Goal: Task Accomplishment & Management: Manage account settings

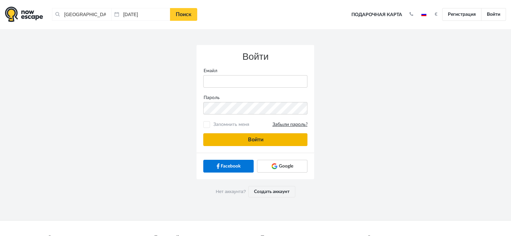
type input "[PERSON_NAME][EMAIL_ADDRESS][DOMAIN_NAME]"
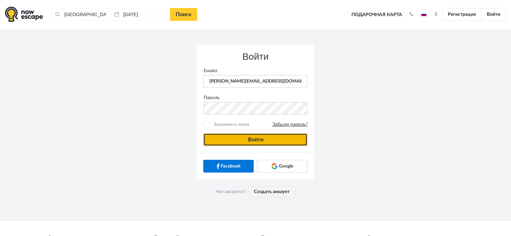
click at [271, 137] on button "Войти" at bounding box center [255, 139] width 104 height 13
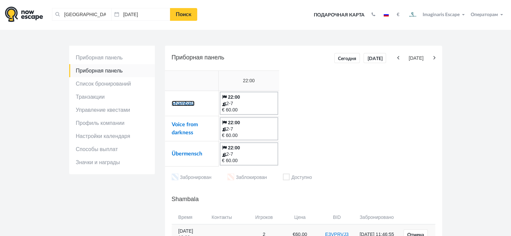
click at [192, 105] on link "Shambala" at bounding box center [183, 103] width 23 height 5
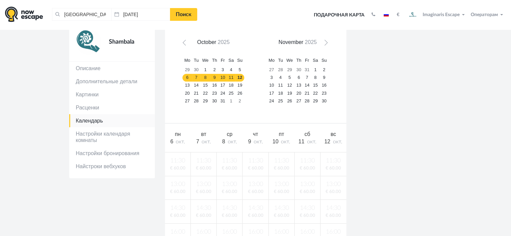
scroll to position [67, 0]
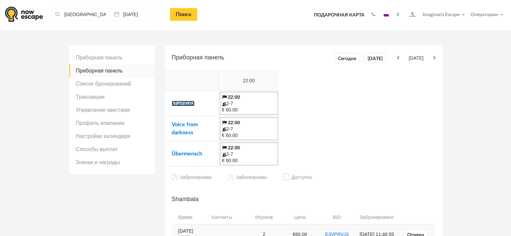
click at [187, 106] on link "Shambala" at bounding box center [183, 103] width 23 height 5
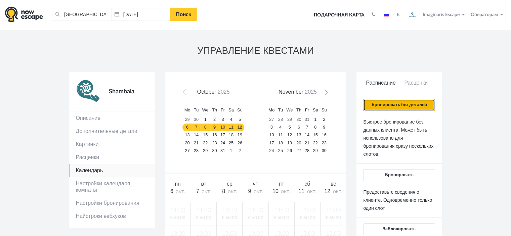
click at [385, 102] on button "Бронировать без деталей" at bounding box center [399, 105] width 72 height 12
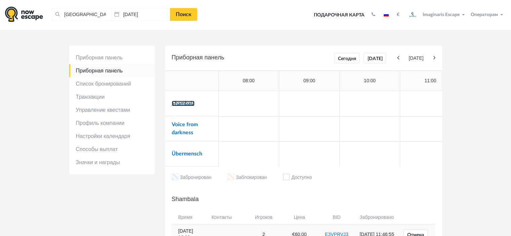
click at [186, 105] on link "Shambala" at bounding box center [183, 103] width 23 height 5
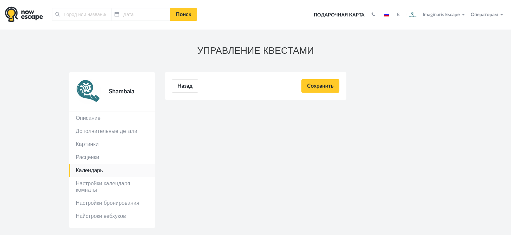
type input "[GEOGRAPHIC_DATA], [GEOGRAPHIC_DATA]"
type input "[DATE]"
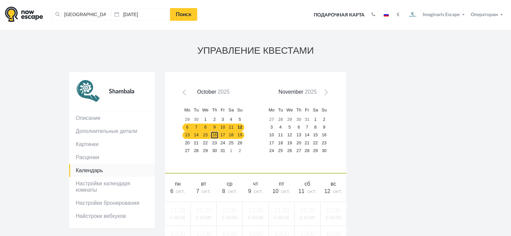
click at [214, 134] on link "16" at bounding box center [214, 135] width 8 height 8
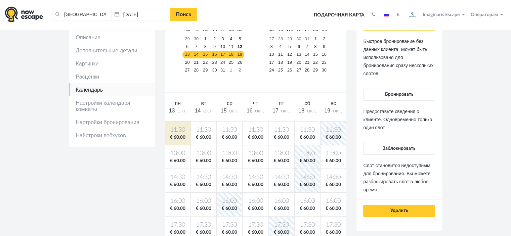
scroll to position [134, 0]
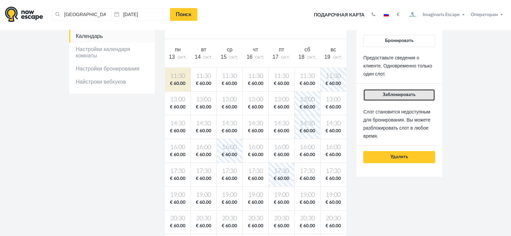
click at [399, 94] on span "Заблокировать" at bounding box center [398, 94] width 33 height 5
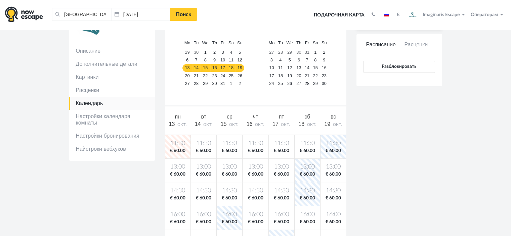
scroll to position [0, 0]
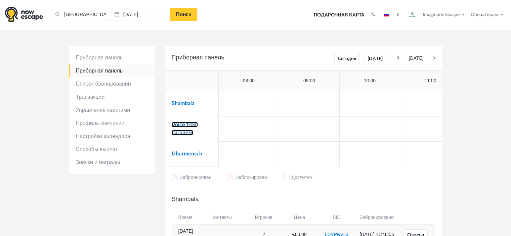
click at [189, 130] on link "Voice from darkness" at bounding box center [185, 128] width 26 height 13
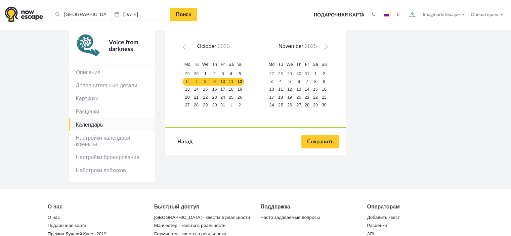
scroll to position [67, 0]
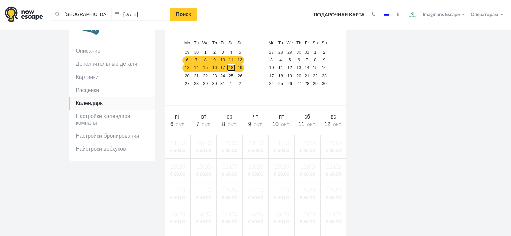
click at [231, 69] on link "18" at bounding box center [231, 68] width 9 height 8
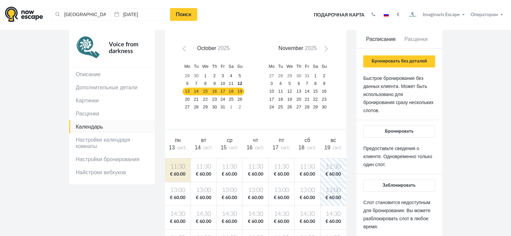
scroll to position [34, 0]
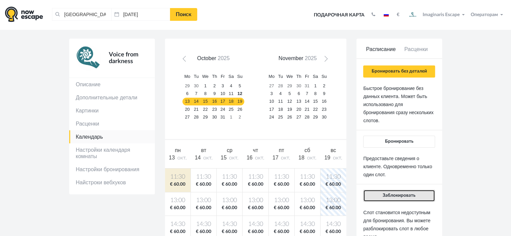
click at [391, 193] on span "Заблокировать" at bounding box center [398, 195] width 33 height 5
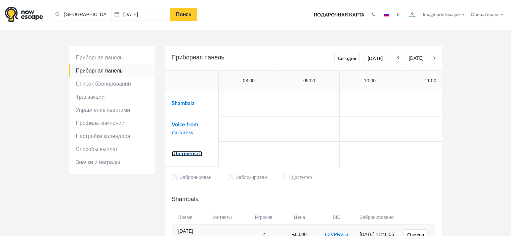
click at [196, 151] on link "Übermensch" at bounding box center [187, 153] width 31 height 5
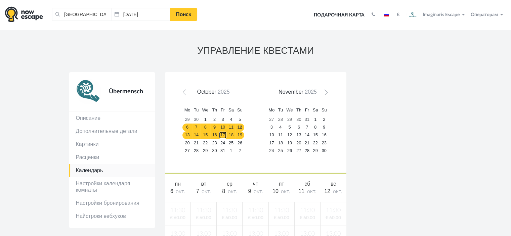
click at [220, 134] on link "17" at bounding box center [223, 135] width 8 height 8
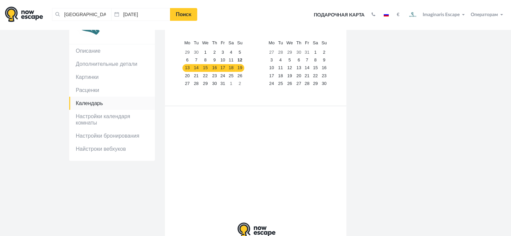
scroll to position [101, 0]
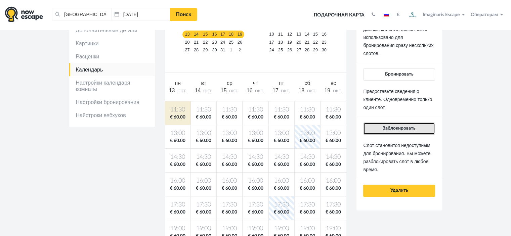
click at [385, 127] on span "Заблокировать" at bounding box center [398, 128] width 33 height 5
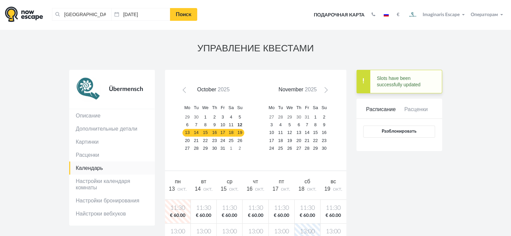
scroll to position [0, 0]
